Goal: Task Accomplishment & Management: Manage account settings

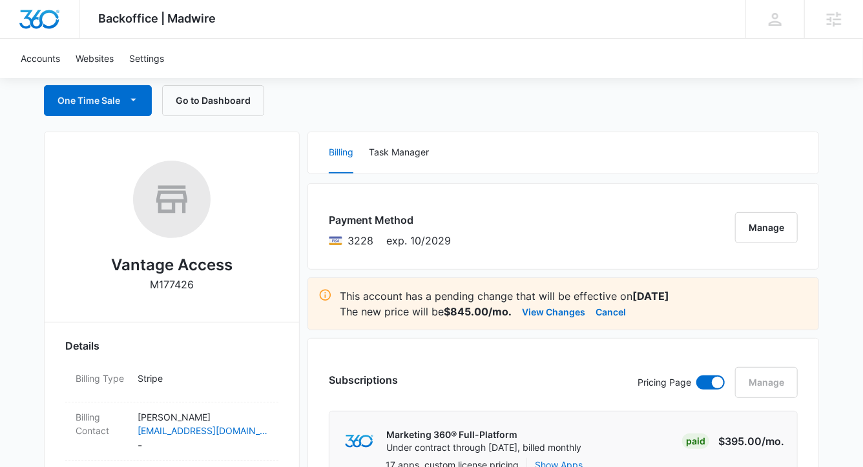
scroll to position [129, 0]
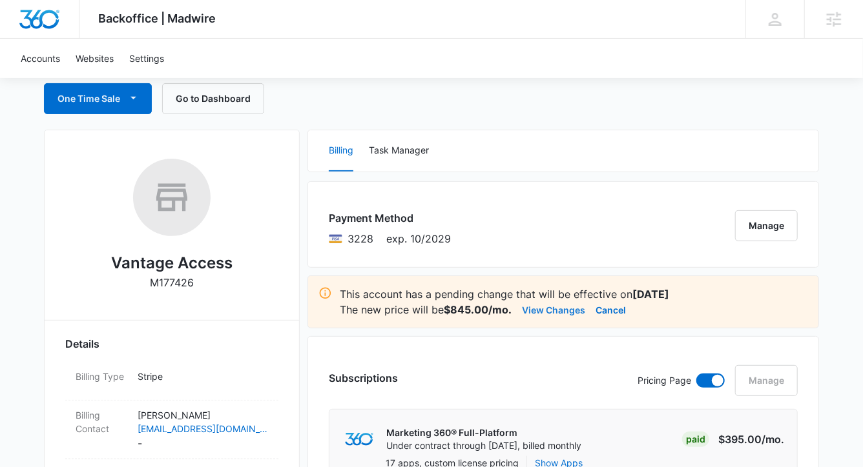
click at [555, 307] on button "View Changes" at bounding box center [553, 309] width 63 height 15
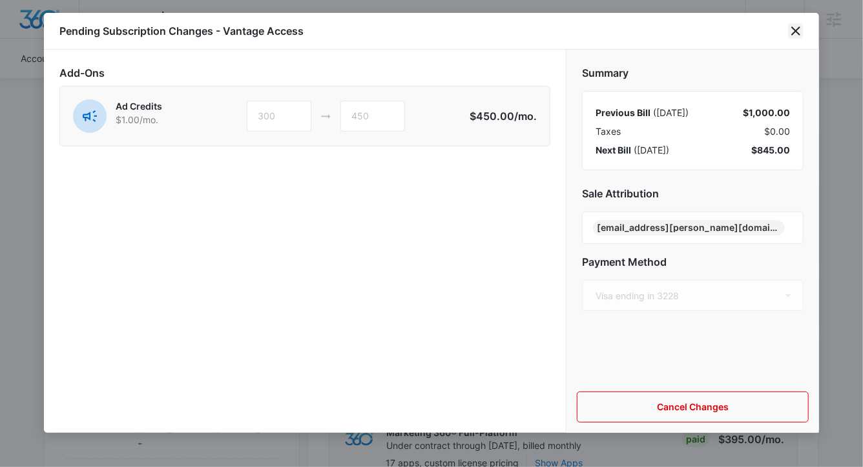
click at [793, 28] on icon "close" at bounding box center [795, 30] width 9 height 9
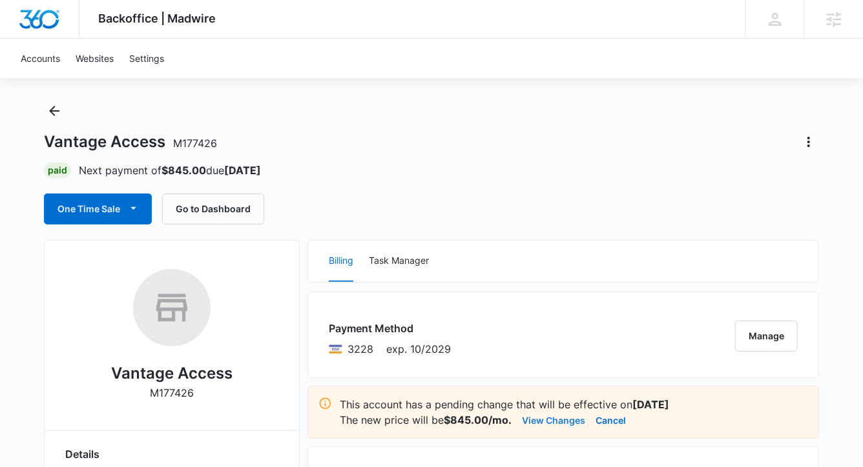
scroll to position [18, 0]
click at [528, 202] on div "One Time Sale Go to Dashboard" at bounding box center [431, 209] width 775 height 31
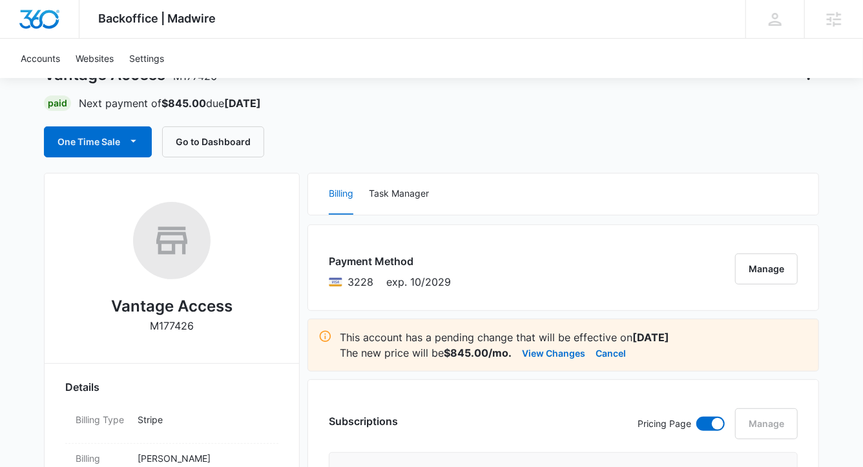
scroll to position [84, 0]
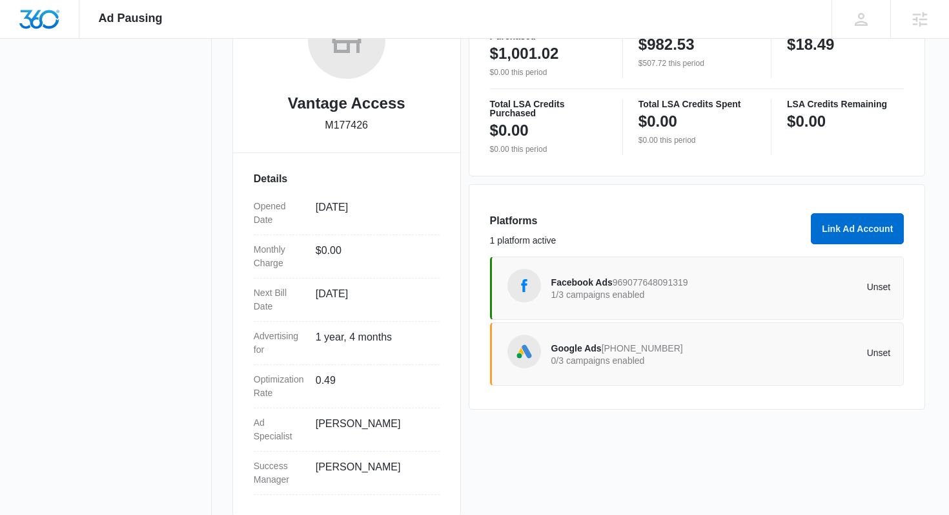
scroll to position [263, 0]
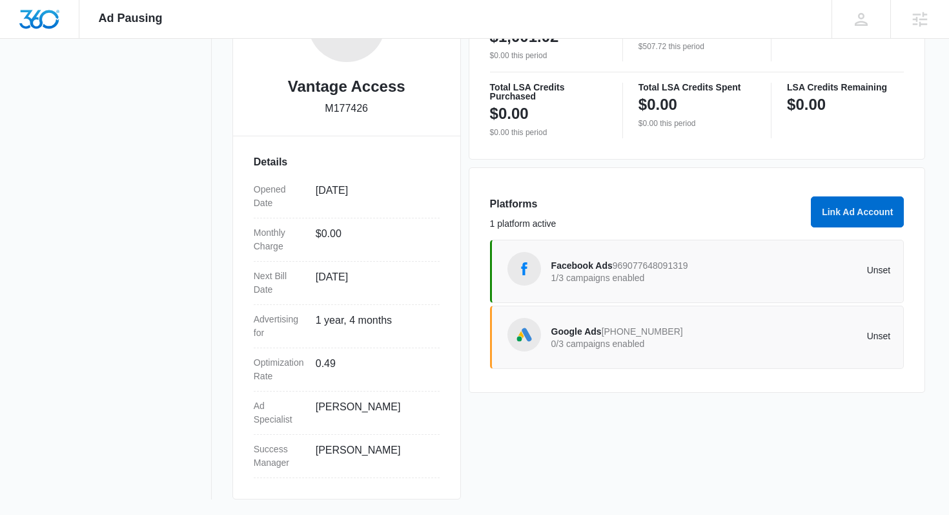
click at [664, 261] on span "969077648091319" at bounding box center [651, 265] width 76 height 10
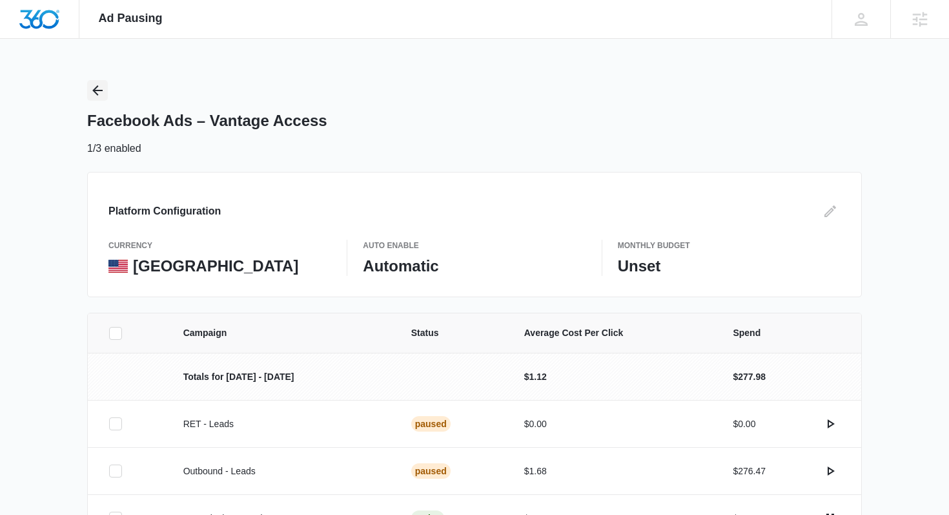
click at [92, 87] on icon "Back" at bounding box center [97, 90] width 15 height 15
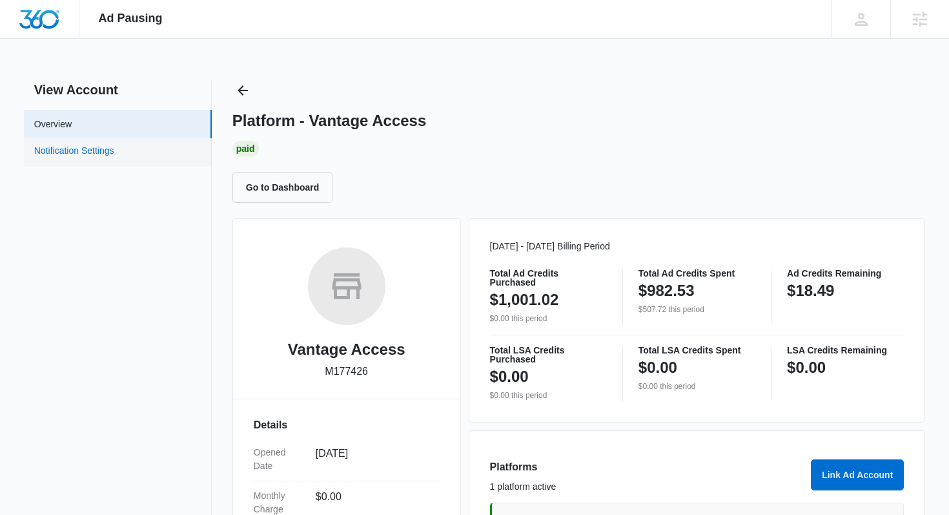
click at [65, 161] on link "Notification Settings" at bounding box center [74, 152] width 80 height 17
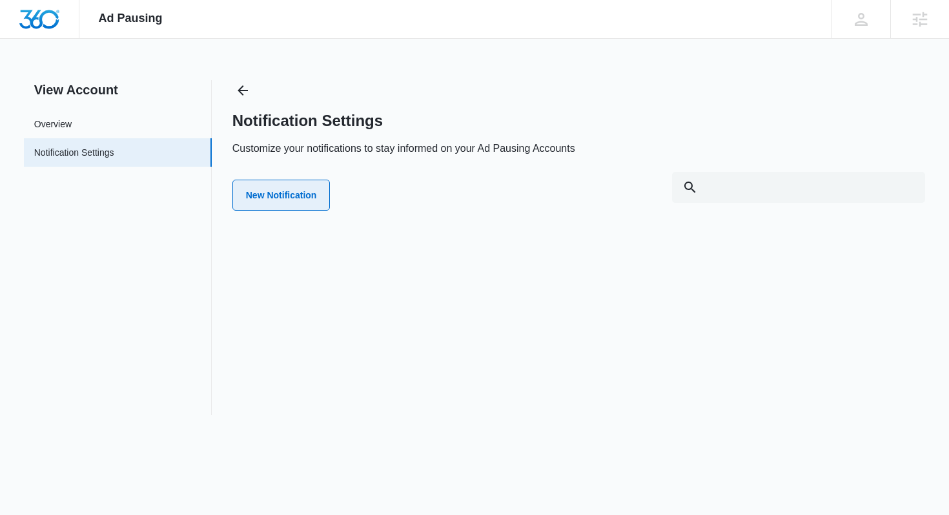
click at [318, 185] on button "New Notification" at bounding box center [281, 194] width 98 height 31
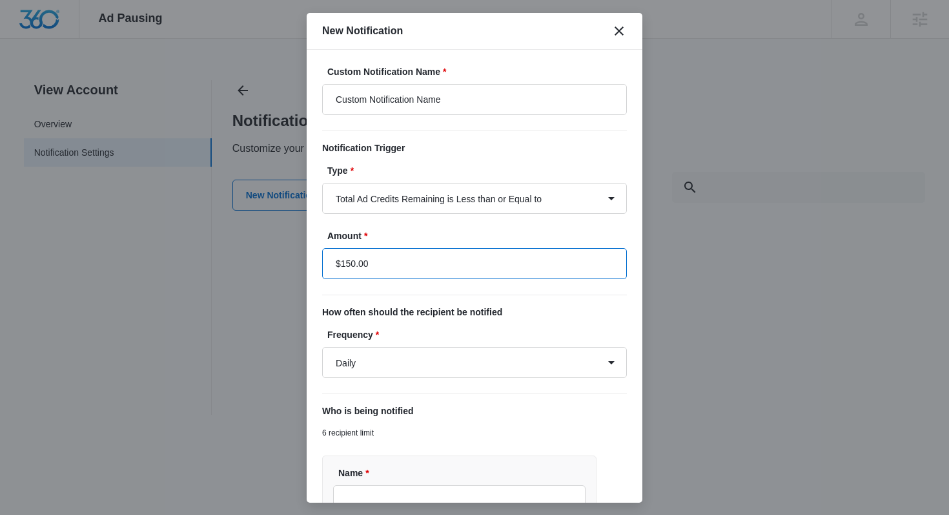
click at [352, 273] on input "$150.00" at bounding box center [474, 263] width 305 height 31
type input "$500.00"
